Goal: Information Seeking & Learning: Find specific fact

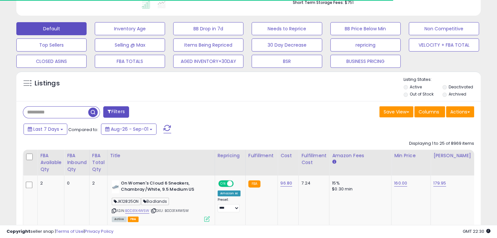
scroll to position [326534, 326399]
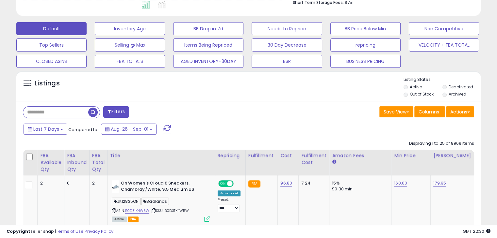
drag, startPoint x: 52, startPoint y: 110, endPoint x: 57, endPoint y: 111, distance: 4.8
click at [52, 109] on input "text" at bounding box center [55, 112] width 65 height 11
paste input "**********"
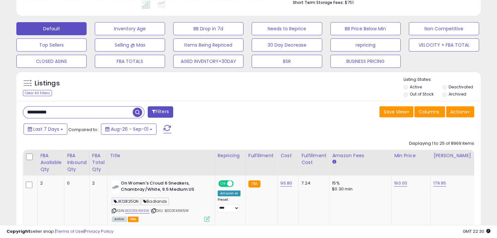
click at [137, 110] on span "button" at bounding box center [137, 112] width 9 height 9
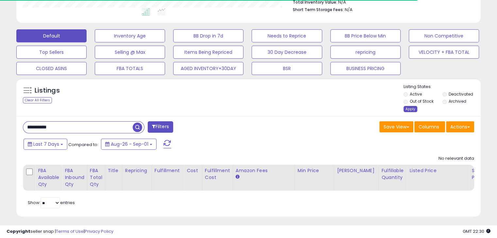
click at [412, 109] on div "Apply" at bounding box center [410, 109] width 14 height 6
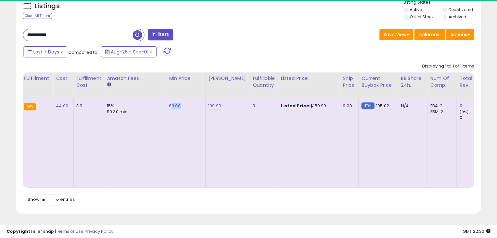
scroll to position [134, 269]
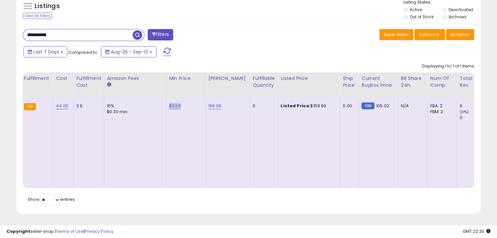
drag, startPoint x: 184, startPoint y: 102, endPoint x: 165, endPoint y: 101, distance: 19.6
click at [166, 101] on td "83.00" at bounding box center [185, 142] width 39 height 89
copy link "83.00"
drag, startPoint x: 223, startPoint y: 104, endPoint x: 204, endPoint y: 101, distance: 18.8
click at [205, 101] on td "199.99" at bounding box center [227, 142] width 44 height 89
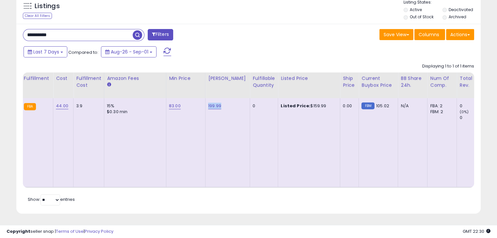
copy link "199.99"
drag, startPoint x: 318, startPoint y: 100, endPoint x: 300, endPoint y: 100, distance: 18.6
click at [300, 103] on div "Listed Price: $159.99" at bounding box center [308, 106] width 54 height 6
copy div "$159.99"
drag, startPoint x: 83, startPoint y: 29, endPoint x: 1, endPoint y: 29, distance: 81.3
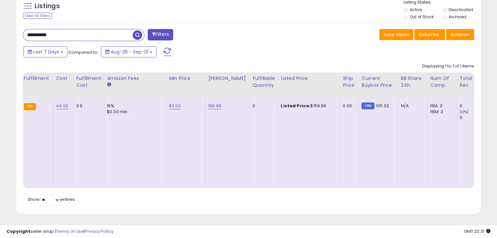
paste input "text"
click at [137, 31] on span "button" at bounding box center [137, 34] width 9 height 9
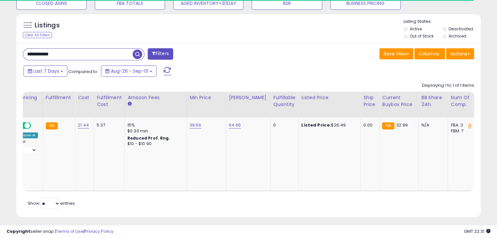
scroll to position [0, 215]
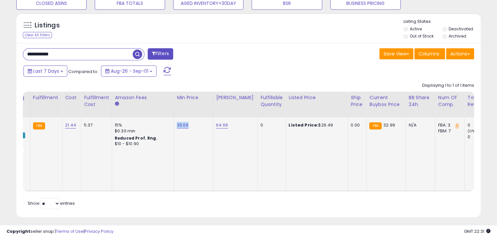
drag, startPoint x: 193, startPoint y: 126, endPoint x: 175, endPoint y: 124, distance: 18.4
click at [177, 124] on div "39.66" at bounding box center [192, 126] width 31 height 6
copy link "39.66"
drag, startPoint x: 0, startPoint y: 49, endPoint x: 23, endPoint y: 46, distance: 23.3
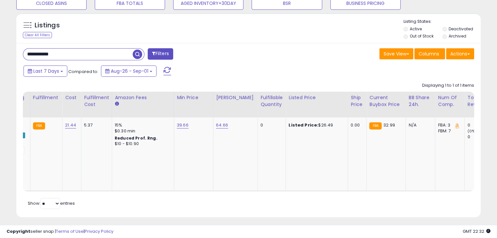
click at [0, 48] on div "**********" at bounding box center [248, 10] width 497 height 463
paste input "text"
click at [140, 53] on span "button" at bounding box center [137, 54] width 9 height 9
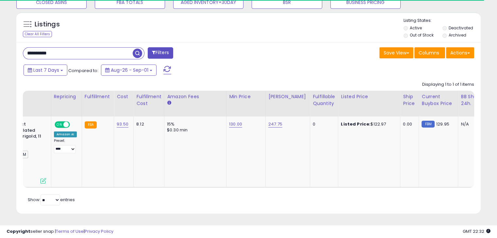
scroll to position [0, 0]
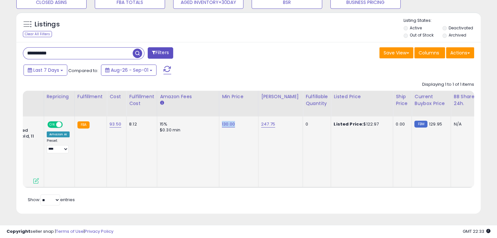
drag, startPoint x: 240, startPoint y: 117, endPoint x: 219, endPoint y: 117, distance: 21.6
click at [219, 117] on td "130.00" at bounding box center [238, 152] width 39 height 71
copy link "130.00"
drag, startPoint x: 277, startPoint y: 119, endPoint x: 259, endPoint y: 118, distance: 18.3
click at [261, 122] on div "247.75" at bounding box center [279, 125] width 37 height 6
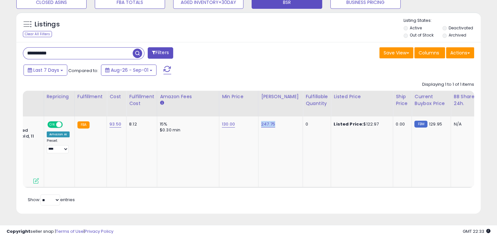
copy link "247.75"
drag, startPoint x: 62, startPoint y: 47, endPoint x: 0, endPoint y: 43, distance: 62.2
click at [0, 43] on div "**********" at bounding box center [248, 9] width 497 height 460
paste input "text"
click at [131, 48] on input "**********" at bounding box center [77, 53] width 109 height 11
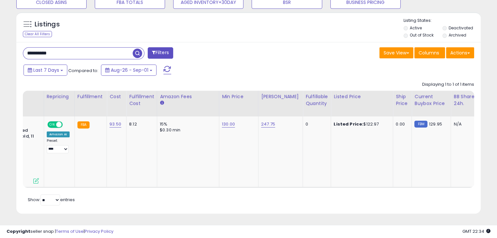
type input "**********"
click at [138, 49] on span "button" at bounding box center [137, 53] width 9 height 9
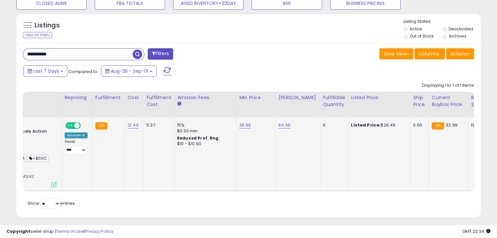
scroll to position [134, 269]
drag, startPoint x: 248, startPoint y: 124, endPoint x: 237, endPoint y: 124, distance: 10.8
click at [239, 124] on div "39.66" at bounding box center [254, 126] width 31 height 6
copy link "39.66"
drag, startPoint x: 292, startPoint y: 124, endPoint x: 273, endPoint y: 122, distance: 19.0
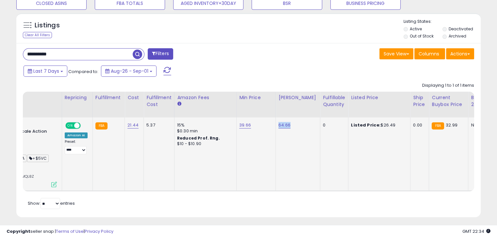
click at [275, 122] on td "64.66" at bounding box center [297, 155] width 44 height 74
copy link "64.66"
